Goal: Task Accomplishment & Management: Complete application form

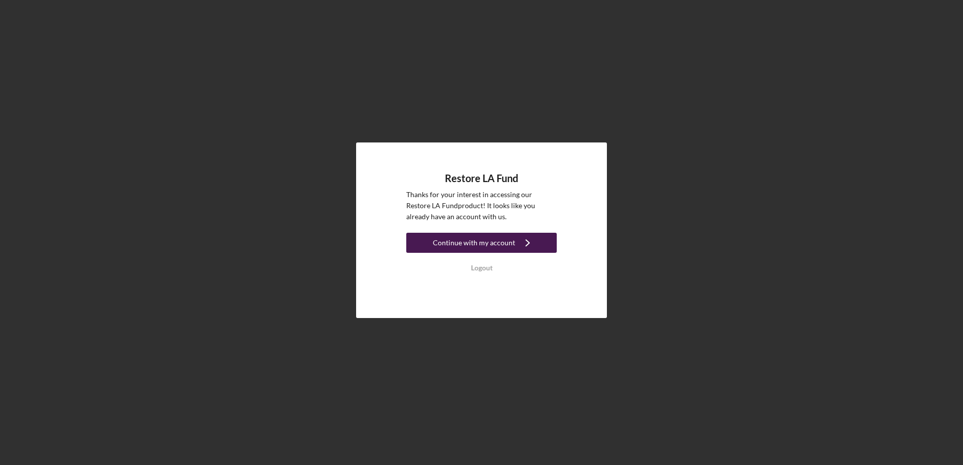
click at [459, 233] on div "Continue with my account" at bounding box center [474, 243] width 82 height 20
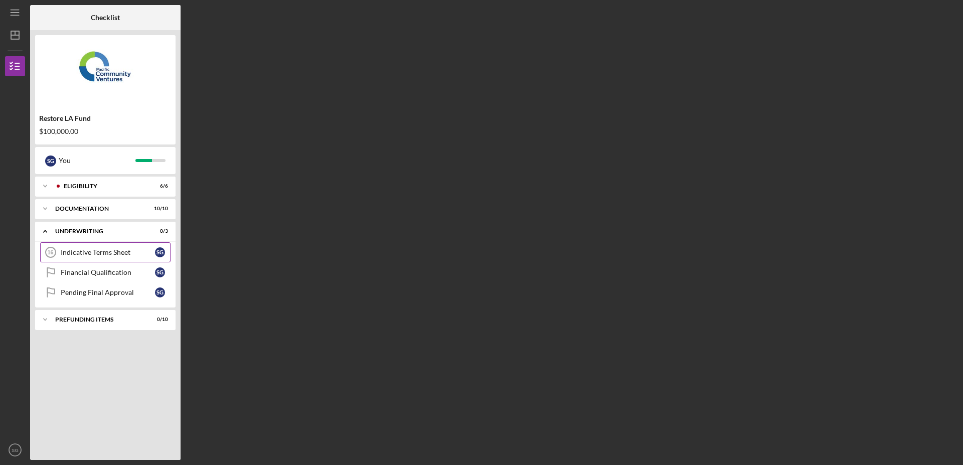
click at [59, 251] on icon "Indicative Terms Sheet 16" at bounding box center [50, 252] width 25 height 25
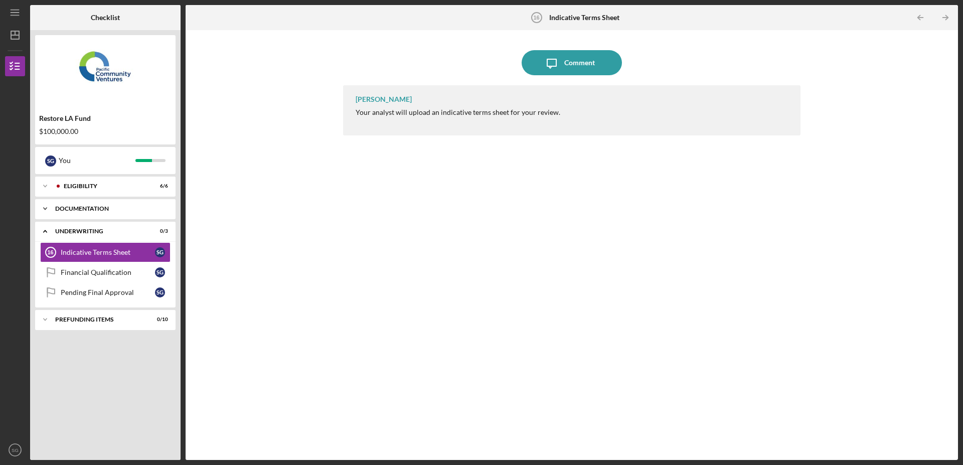
click at [73, 210] on div "Documentation" at bounding box center [109, 209] width 108 height 6
